Goal: Information Seeking & Learning: Find specific fact

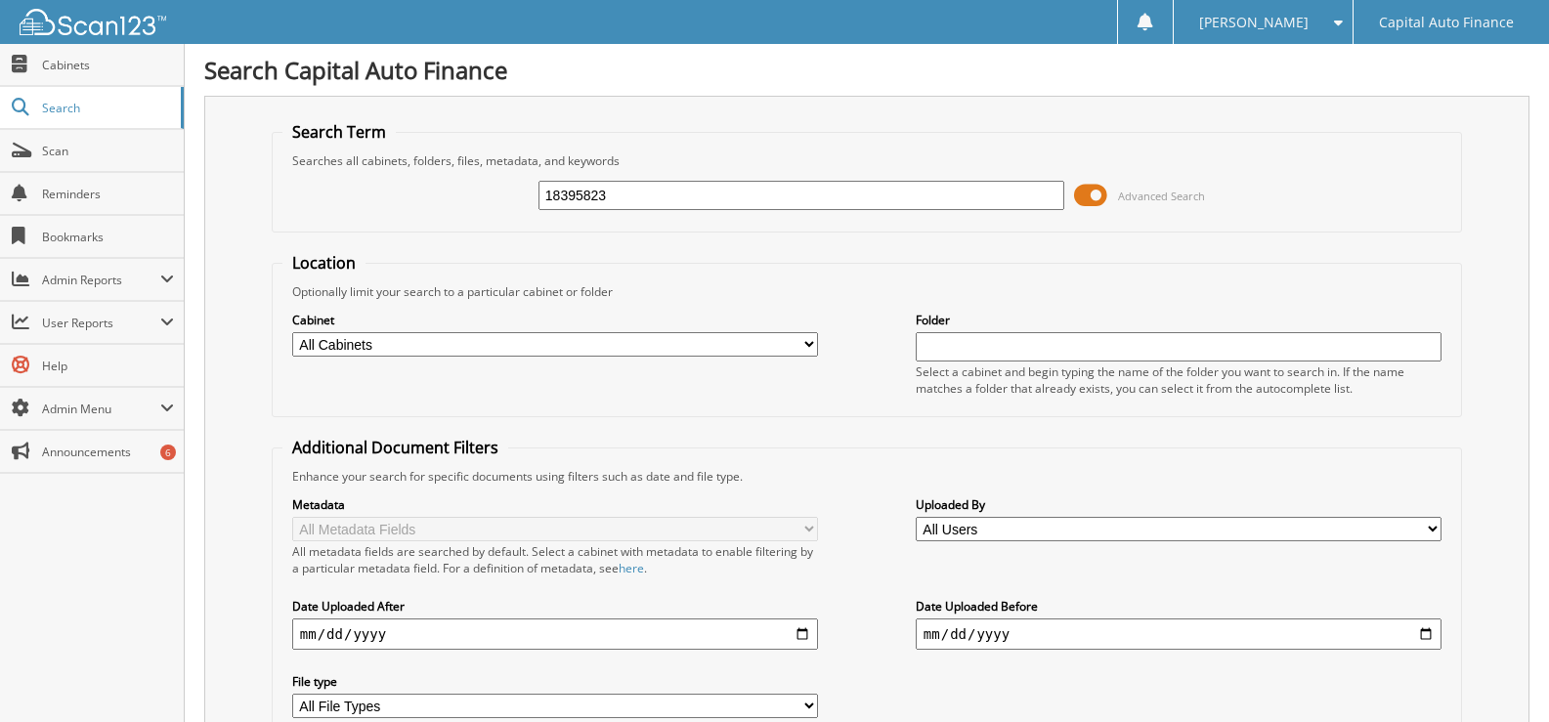
type input "18395823"
click at [1093, 192] on span at bounding box center [1090, 195] width 33 height 29
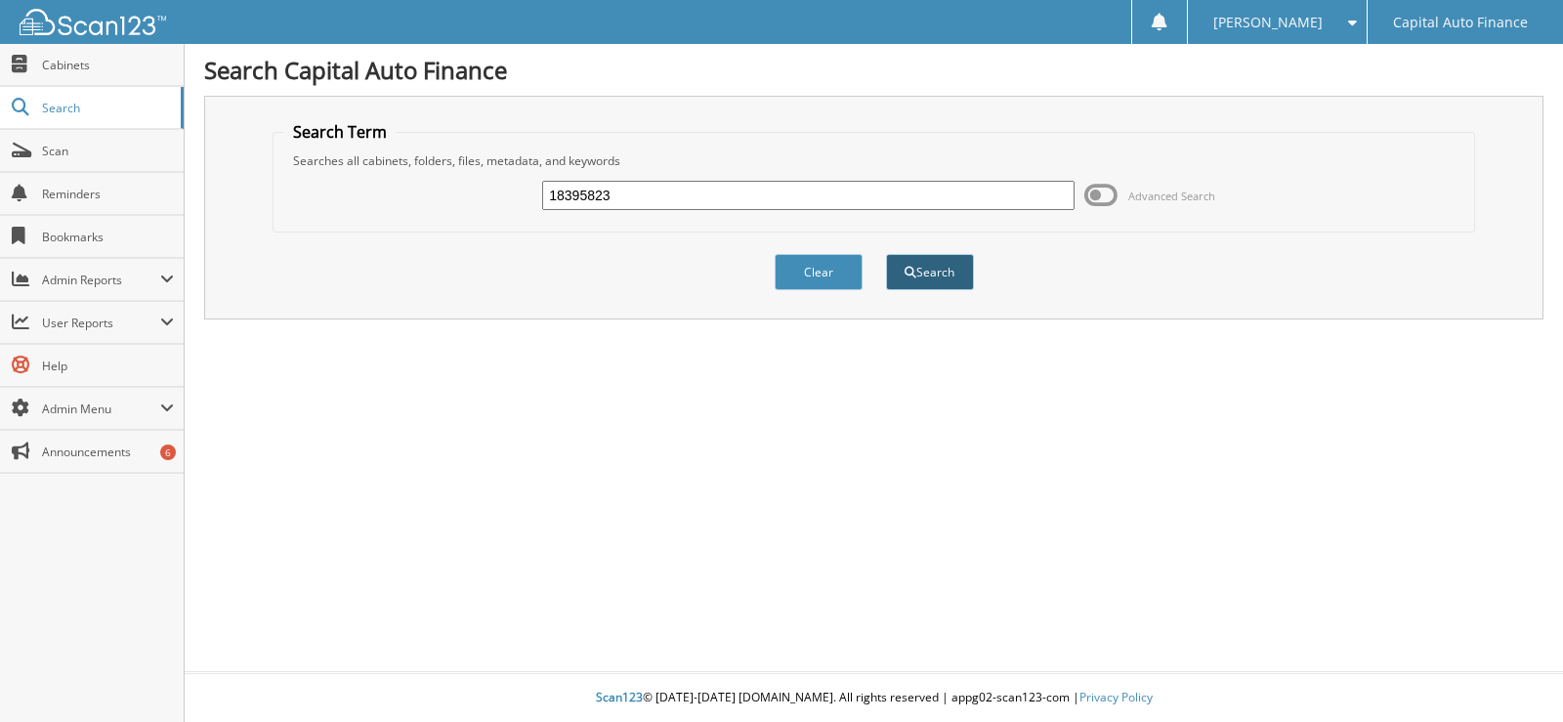
click at [931, 279] on button "Search" at bounding box center [930, 272] width 88 height 36
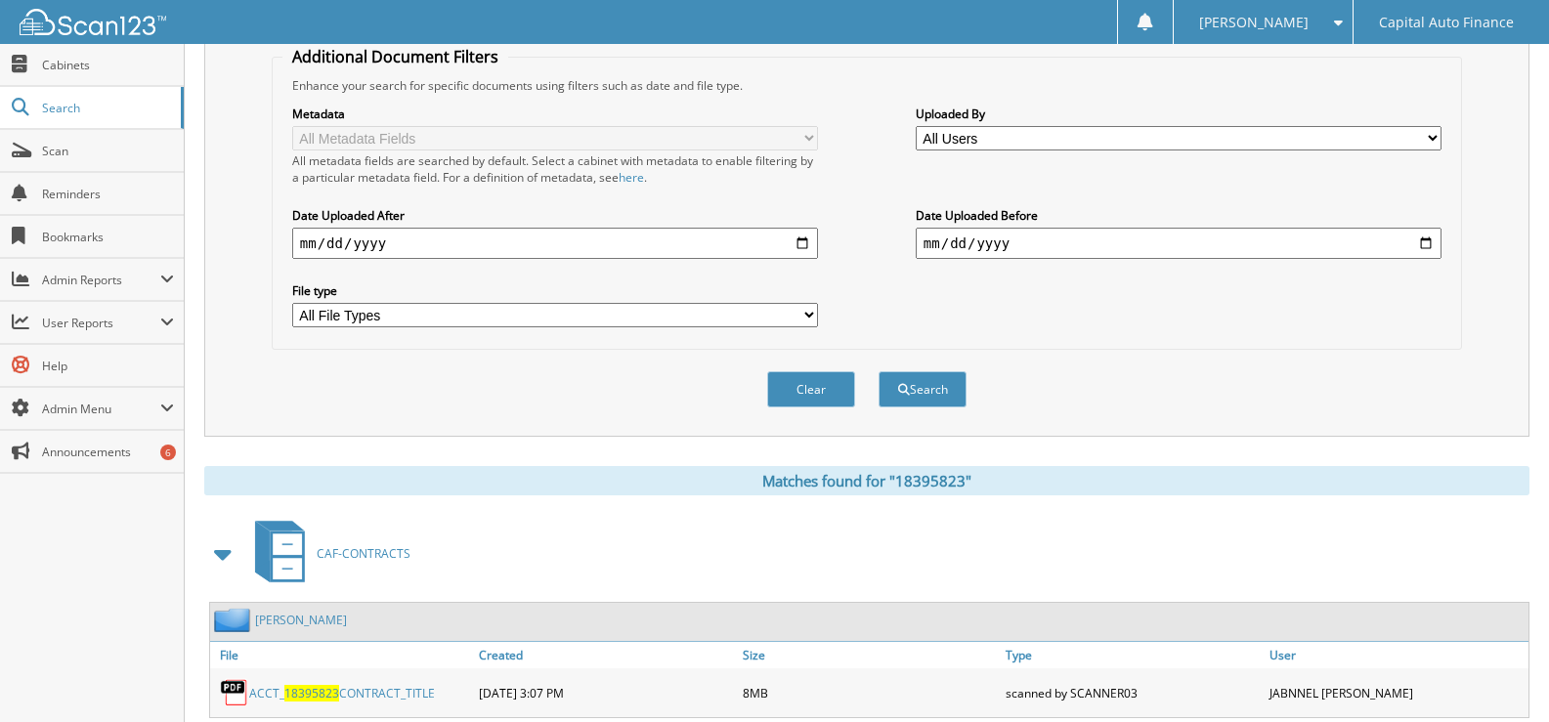
scroll to position [447, 0]
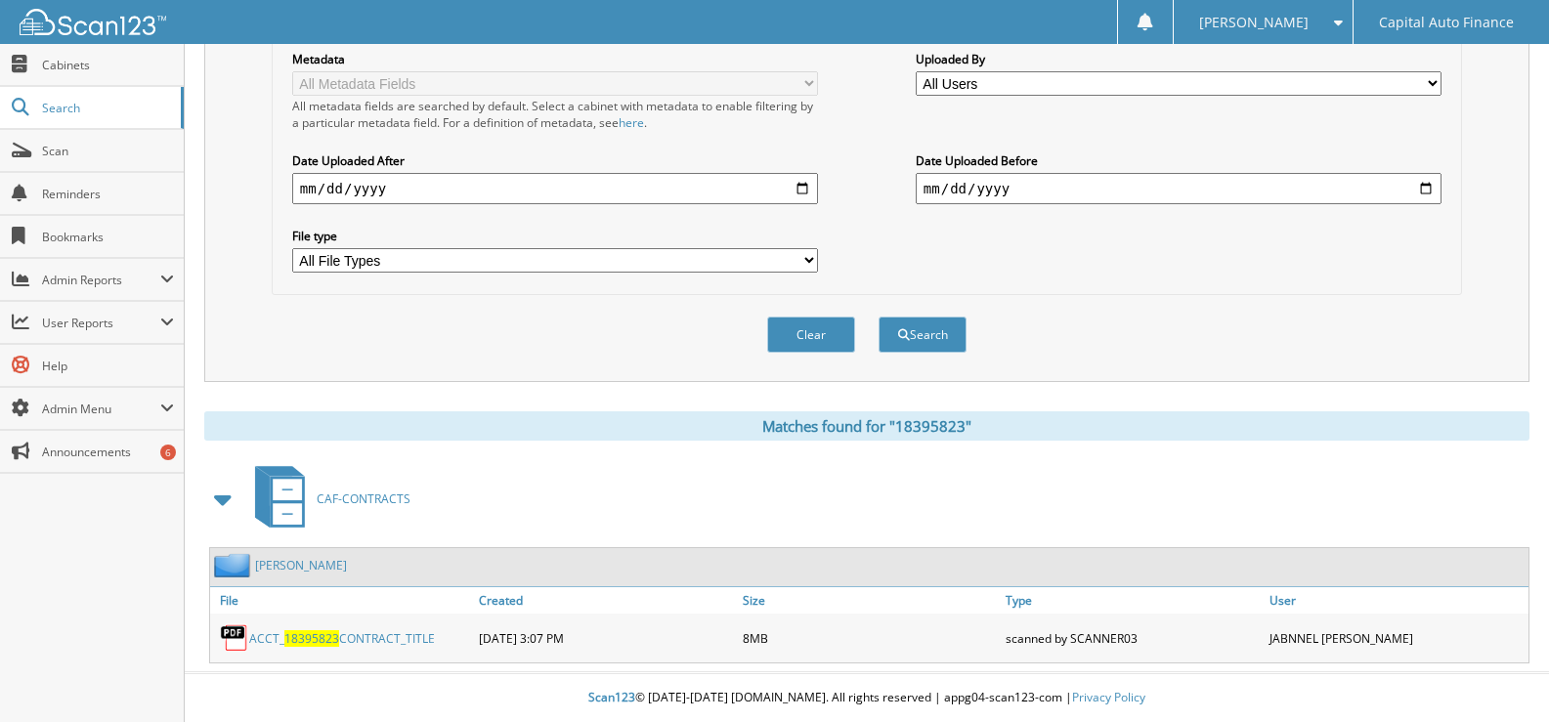
click at [391, 633] on link "ACCT_ 18395823 CONTRACT_TITLE" at bounding box center [342, 638] width 186 height 17
